Goal: Contribute content

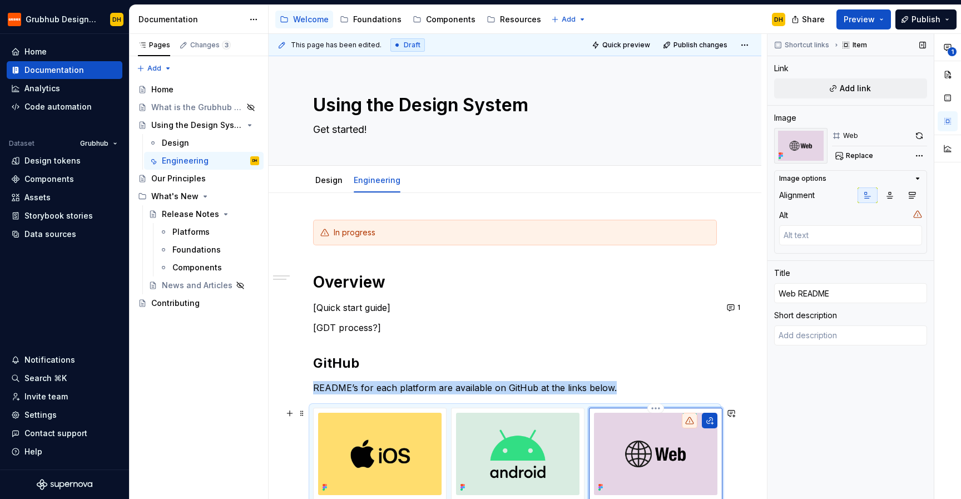
scroll to position [116, 0]
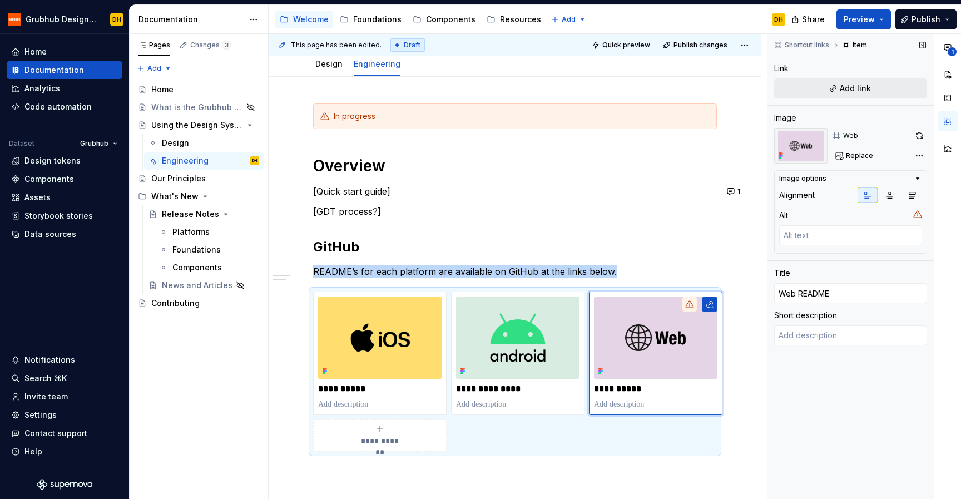
click at [833, 81] on button "Add link" at bounding box center [850, 88] width 153 height 20
type textarea "*"
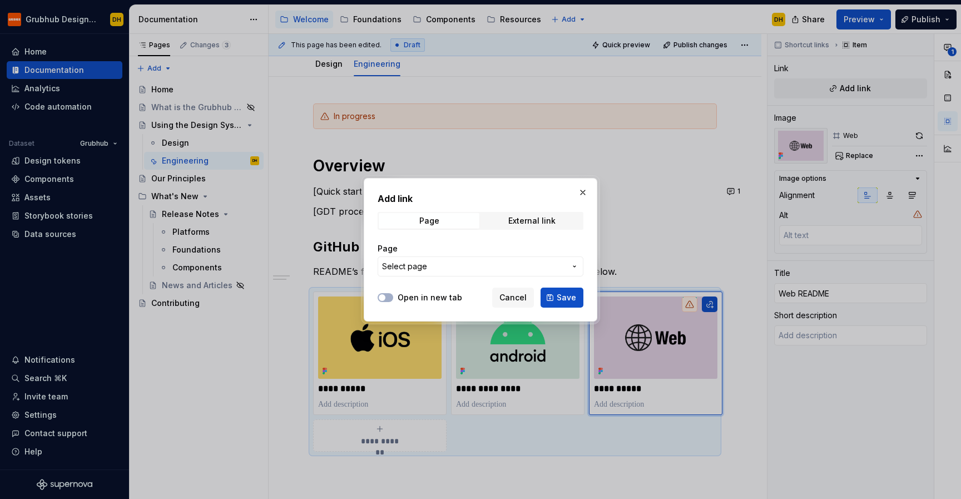
click at [491, 232] on div "Add link Page External link Page Select page" at bounding box center [480, 237] width 206 height 91
click at [506, 221] on span "External link" at bounding box center [531, 221] width 101 height 16
click at [442, 262] on input "URL" at bounding box center [480, 266] width 206 height 20
paste input "[URL][DOMAIN_NAME]"
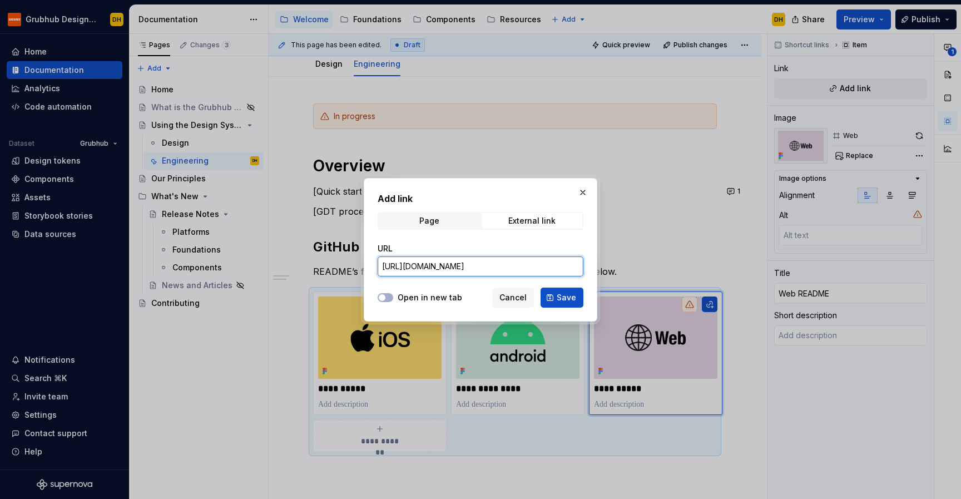
type input "[URL][DOMAIN_NAME]"
click at [386, 290] on div "Open in new tab Cancel Save" at bounding box center [480, 295] width 206 height 24
click at [386, 297] on icon "button" at bounding box center [381, 297] width 9 height 7
click at [570, 294] on span "Save" at bounding box center [565, 297] width 19 height 11
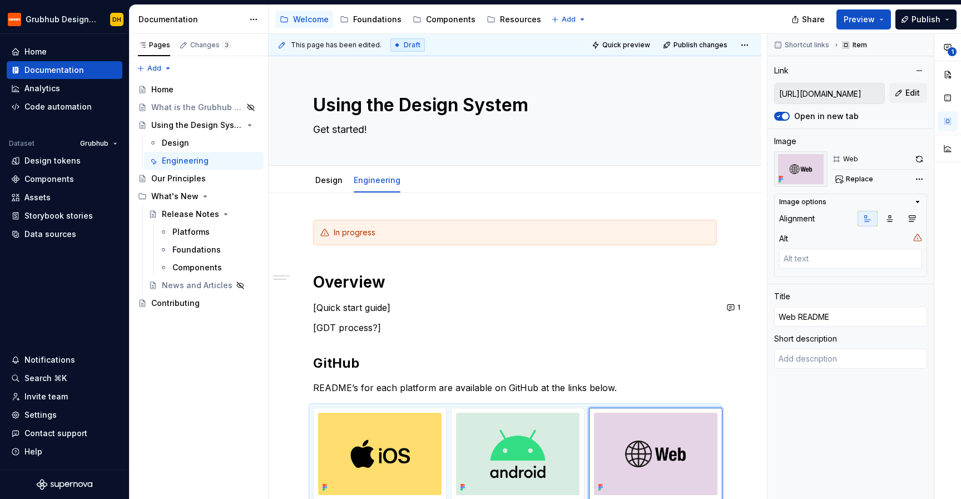
type textarea "*"
